Goal: Task Accomplishment & Management: Use online tool/utility

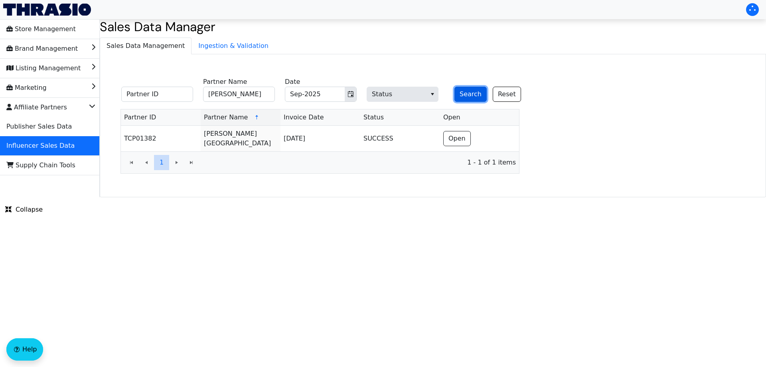
click at [466, 93] on button "Search" at bounding box center [470, 94] width 32 height 15
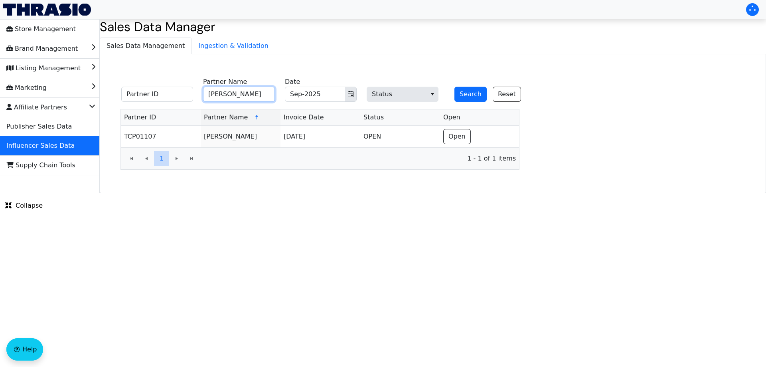
click at [240, 93] on input "[PERSON_NAME]" at bounding box center [239, 94] width 72 height 15
paste input "[PERSON_NAME]"
type input "[PERSON_NAME]"
click at [463, 96] on button "Search" at bounding box center [470, 94] width 32 height 15
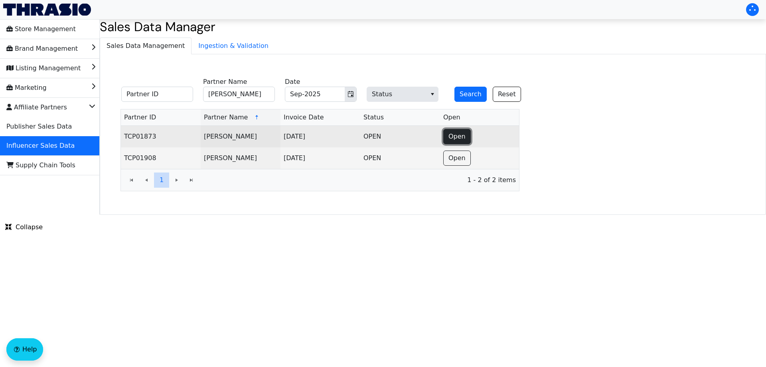
click at [452, 134] on span "Open" at bounding box center [456, 137] width 17 height 10
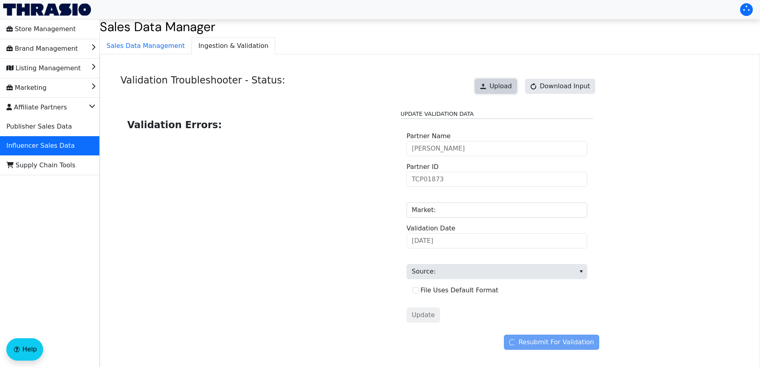
click at [497, 88] on span "Upload" at bounding box center [500, 86] width 22 height 10
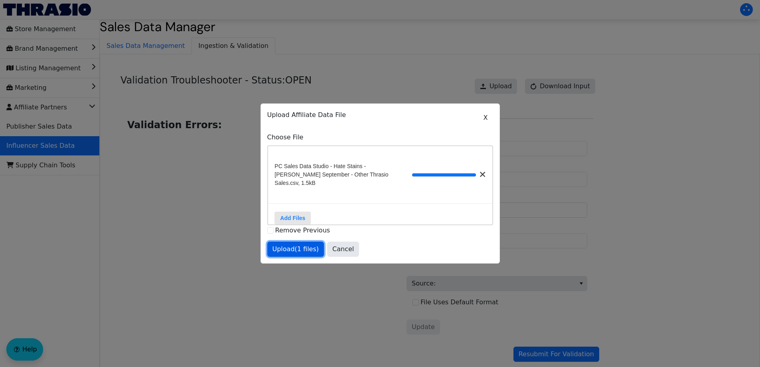
click at [297, 251] on span "Upload (1 files)" at bounding box center [295, 249] width 47 height 10
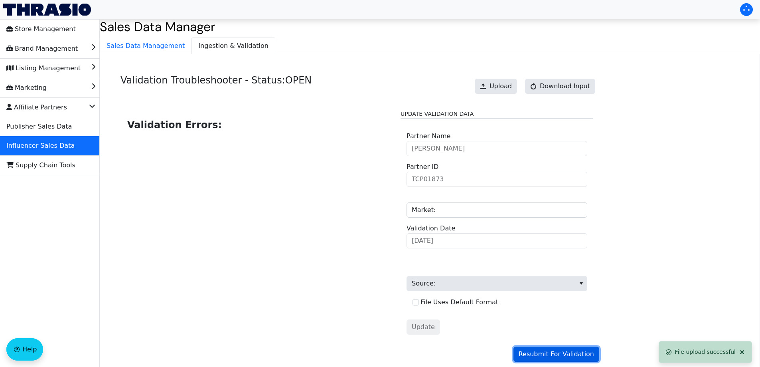
click at [554, 354] on span "Resubmit For Validation" at bounding box center [556, 354] width 75 height 10
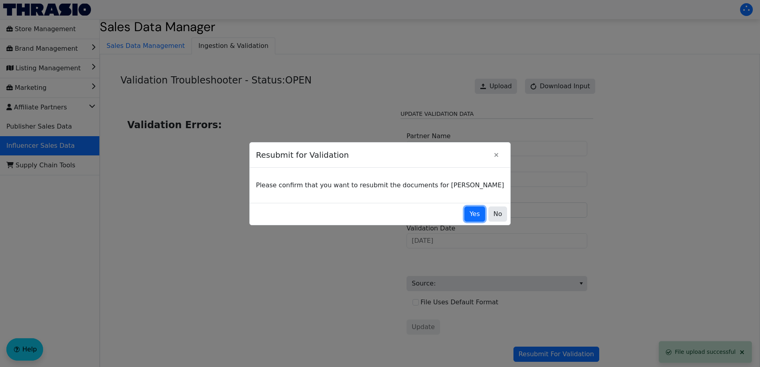
drag, startPoint x: 457, startPoint y: 217, endPoint x: 448, endPoint y: 205, distance: 14.5
click at [470, 216] on span "Yes" at bounding box center [475, 214] width 10 height 10
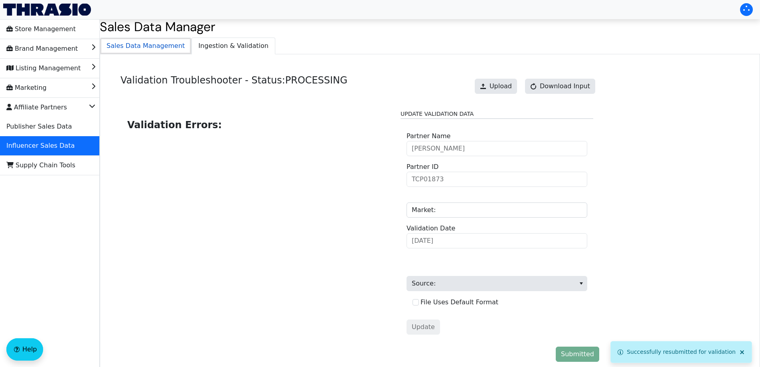
click at [159, 48] on span "Sales Data Management" at bounding box center [145, 46] width 91 height 16
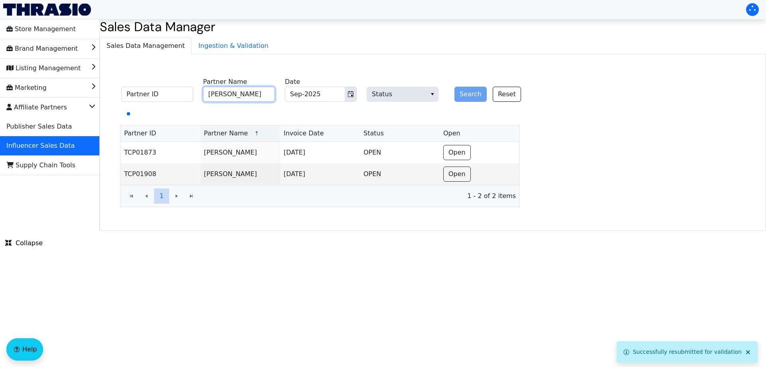
click at [239, 97] on input "[PERSON_NAME]" at bounding box center [239, 94] width 72 height 15
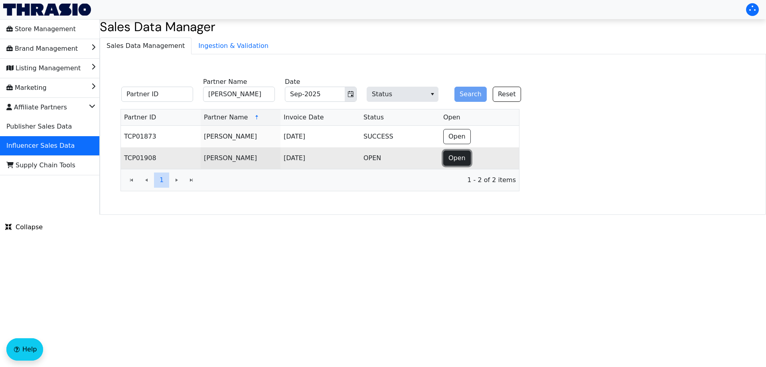
click at [462, 159] on span "Open" at bounding box center [456, 158] width 17 height 10
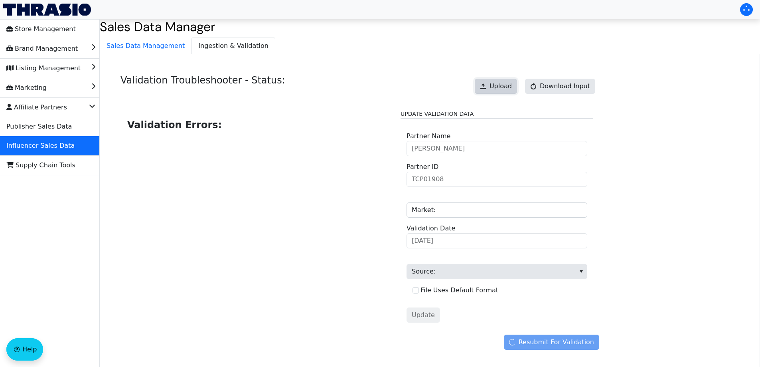
click at [502, 85] on span "Upload" at bounding box center [500, 86] width 22 height 10
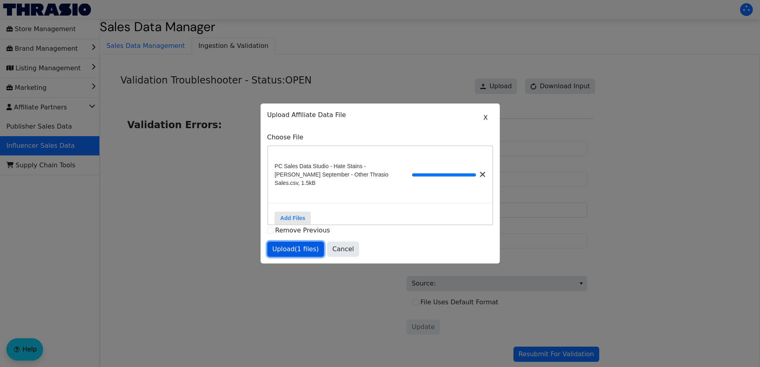
click at [292, 247] on span "Upload (1 files)" at bounding box center [295, 249] width 47 height 10
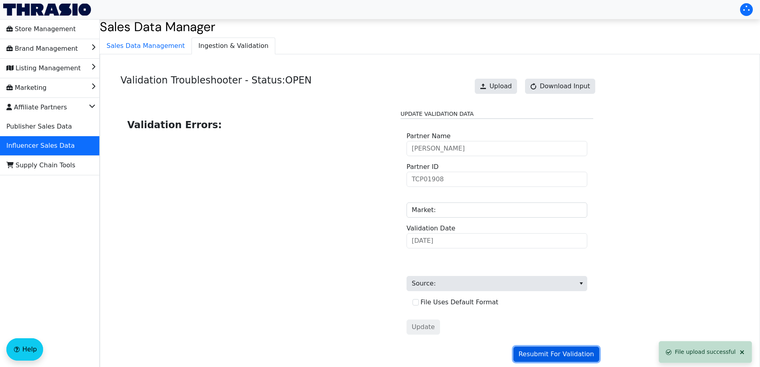
click at [543, 351] on span "Resubmit For Validation" at bounding box center [556, 354] width 75 height 10
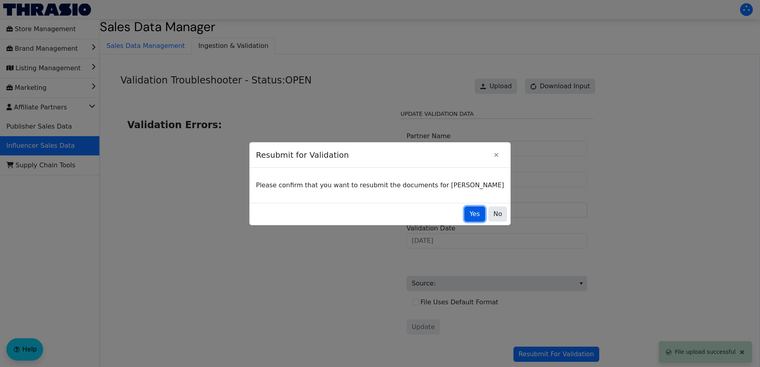
click at [470, 218] on span "Yes" at bounding box center [475, 214] width 10 height 10
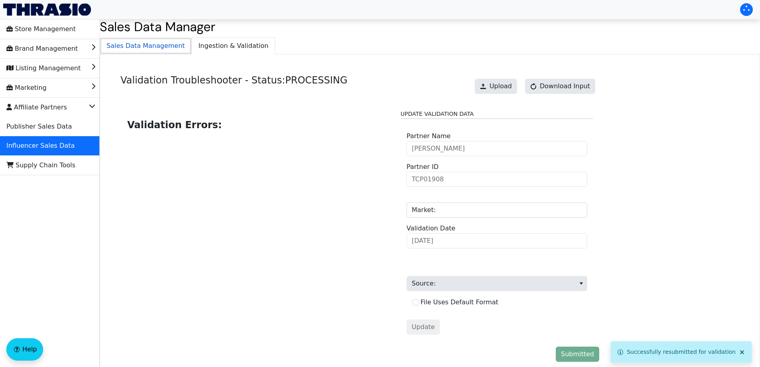
click at [141, 43] on span "Sales Data Management" at bounding box center [145, 46] width 91 height 16
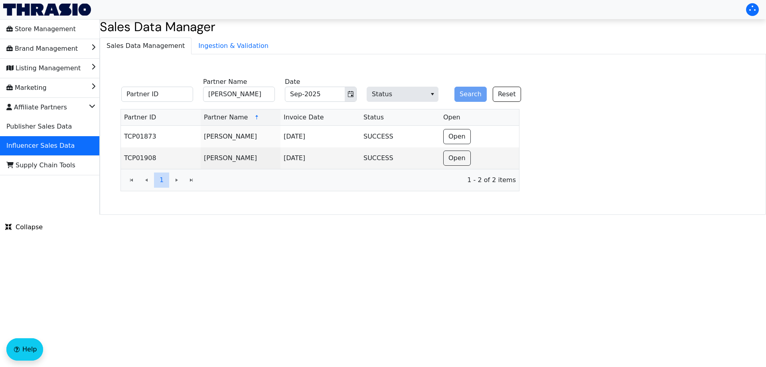
click at [472, 97] on div "Search Reset" at bounding box center [484, 89] width 72 height 25
click at [241, 93] on input "[PERSON_NAME]" at bounding box center [239, 94] width 72 height 15
click at [354, 95] on button "Toggle calendar" at bounding box center [351, 94] width 12 height 14
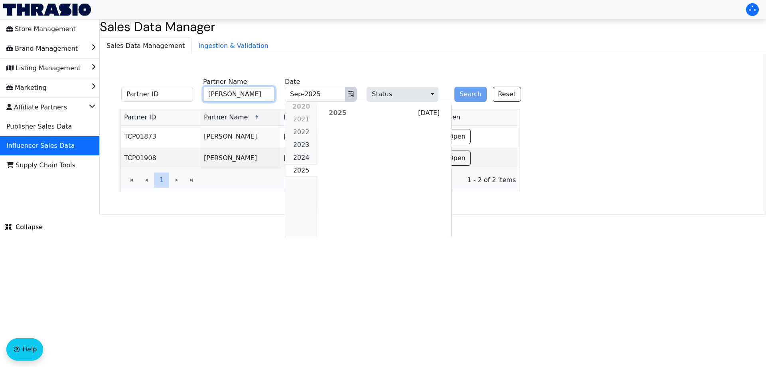
scroll to position [728, 0]
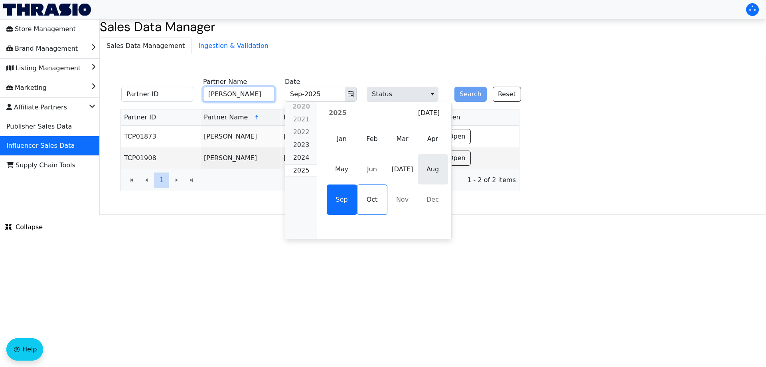
click at [422, 178] on span "Aug" at bounding box center [433, 169] width 30 height 30
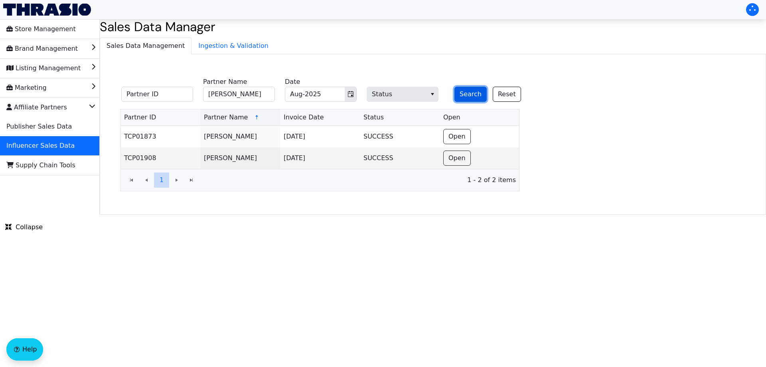
click at [472, 91] on button "Search" at bounding box center [470, 94] width 32 height 15
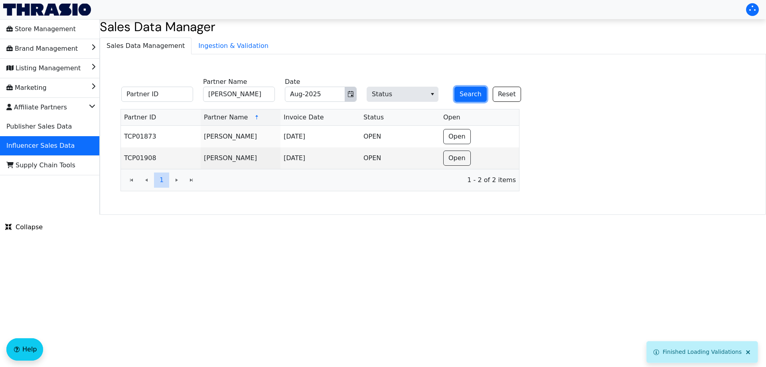
click at [351, 93] on icon "Toggle calendar" at bounding box center [350, 94] width 6 height 6
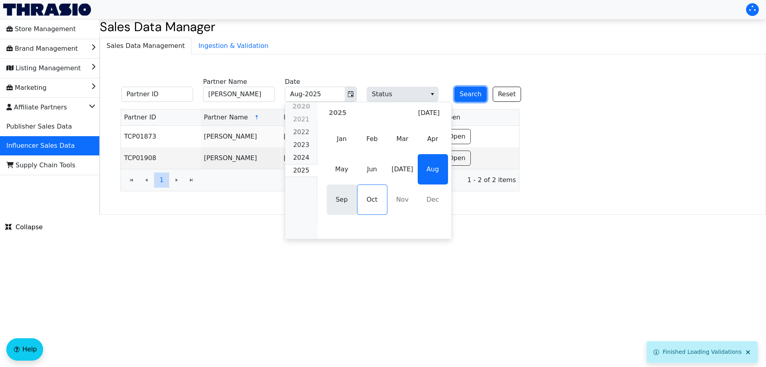
click at [347, 199] on span "Sep" at bounding box center [342, 199] width 30 height 30
type input "Sep-2025"
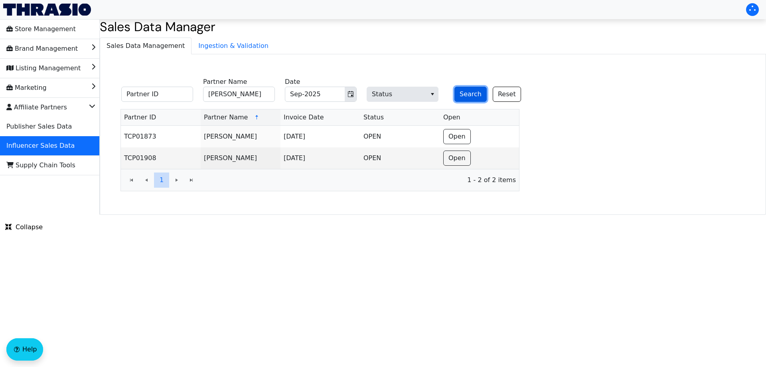
click at [480, 92] on button "Search" at bounding box center [470, 94] width 32 height 15
